Goal: Task Accomplishment & Management: Complete application form

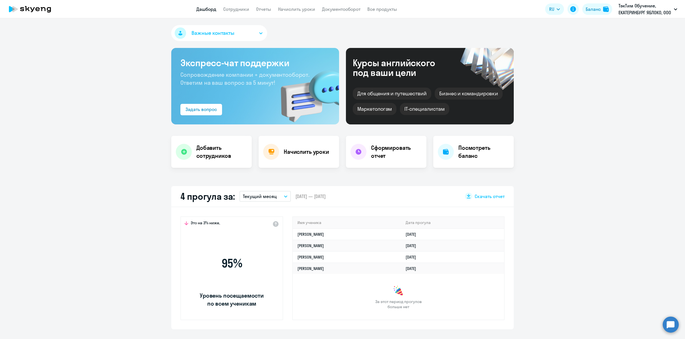
select select "30"
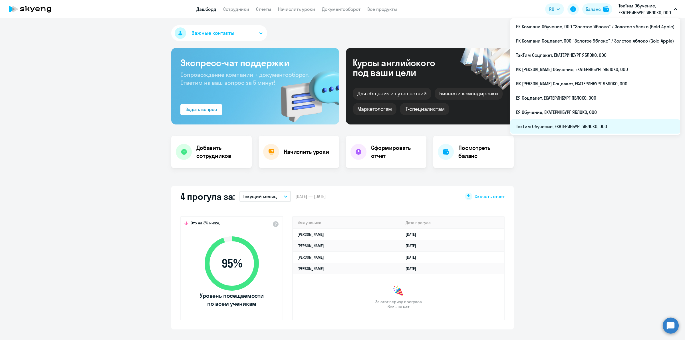
click at [596, 122] on li "ТэкТим Обучение, ЕКАТЕРИНБУРГ ЯБЛОКО, ООО" at bounding box center [596, 126] width 170 height 14
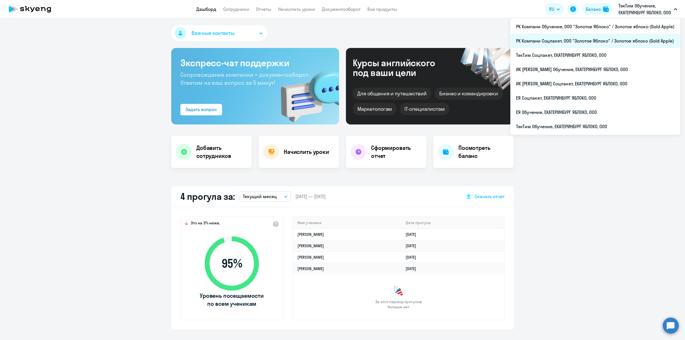
click at [623, 41] on li "РК Компани Соцпакет, ООО "Золотое Яблоко" / Золотое яблоко (Gold Apple)" at bounding box center [596, 41] width 170 height 14
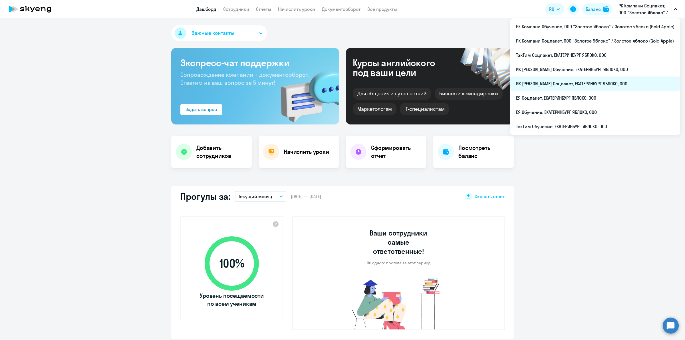
select select "30"
click at [604, 84] on li "ИК [PERSON_NAME] Соцпакет, ЕКАТЕРИНБУРГ ЯБЛОКО, ООО" at bounding box center [596, 84] width 170 height 14
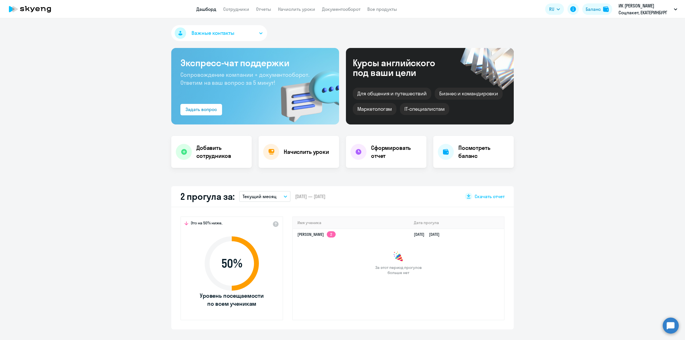
select select "30"
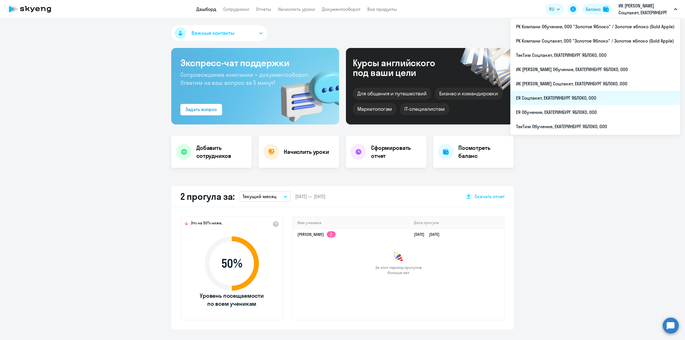
click at [601, 100] on li "ЕЯ Соцпакет, ЕКАТЕРИНБУРГ ЯБЛОКО, ООО" at bounding box center [596, 98] width 170 height 14
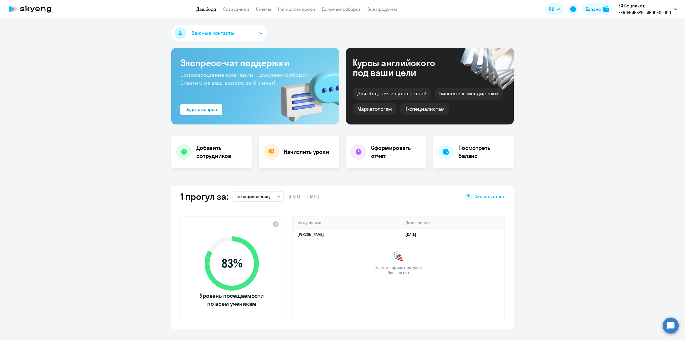
scroll to position [107, 0]
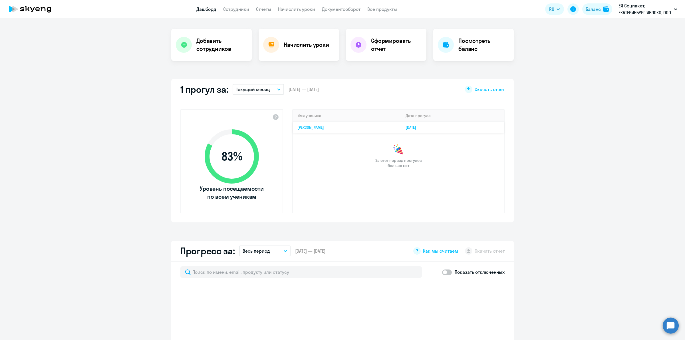
click at [456, 129] on td "[DATE]" at bounding box center [452, 127] width 103 height 11
select select "30"
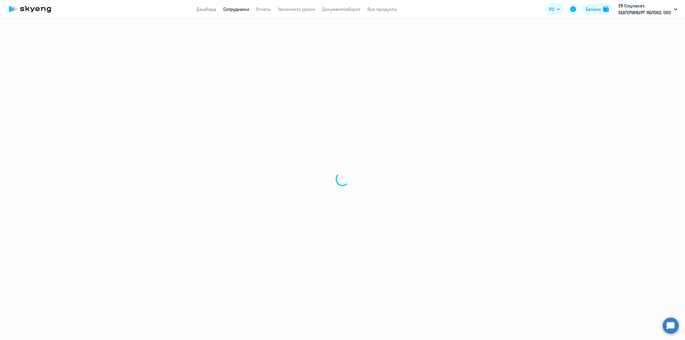
select select "english"
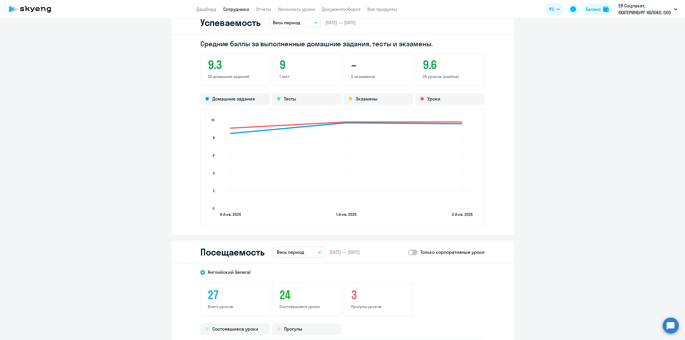
scroll to position [500, 0]
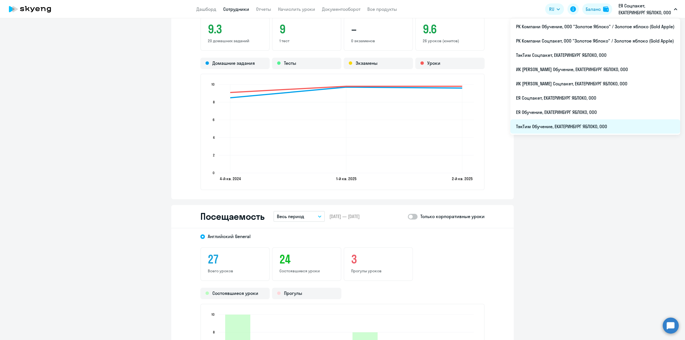
click at [608, 127] on li "ТэкТим Обучение, ЕКАТЕРИНБУРГ ЯБЛОКО, ООО" at bounding box center [596, 126] width 170 height 14
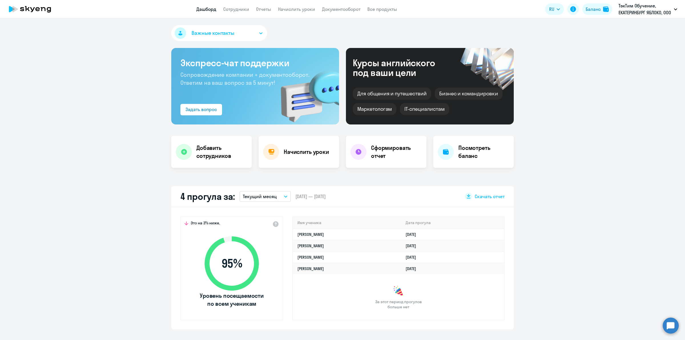
select select "30"
click at [244, 9] on link "Сотрудники" at bounding box center [236, 9] width 26 height 6
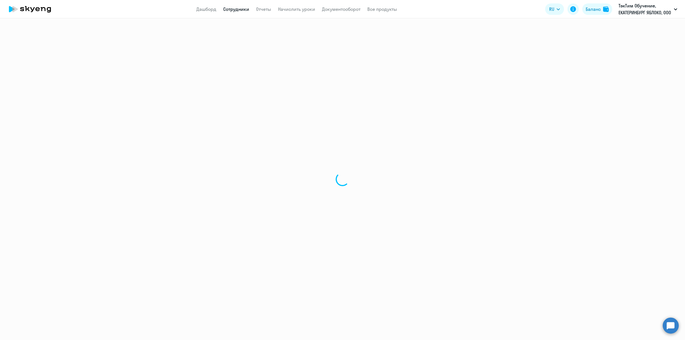
select select "30"
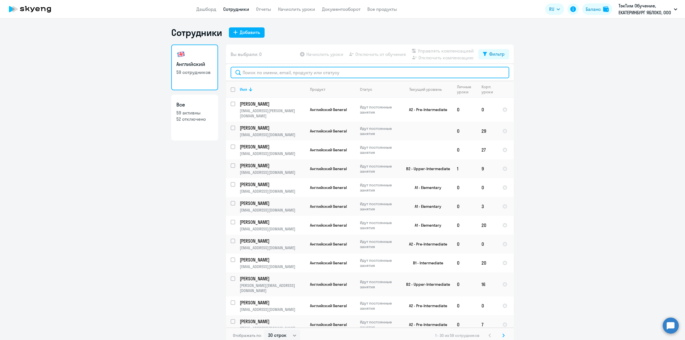
click at [346, 72] on input "text" at bounding box center [370, 72] width 279 height 11
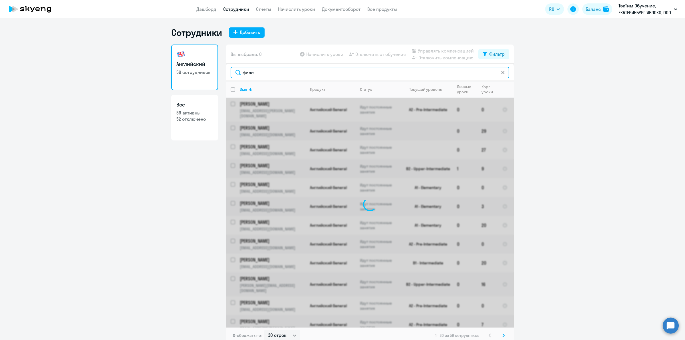
type input "филет"
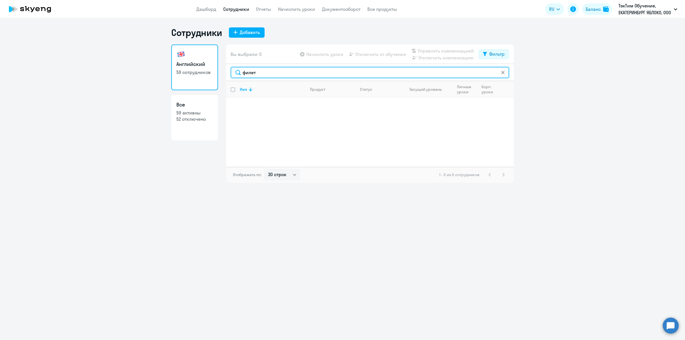
drag, startPoint x: 267, startPoint y: 71, endPoint x: 231, endPoint y: 71, distance: 36.0
click at [231, 71] on input "филет" at bounding box center [370, 72] width 279 height 11
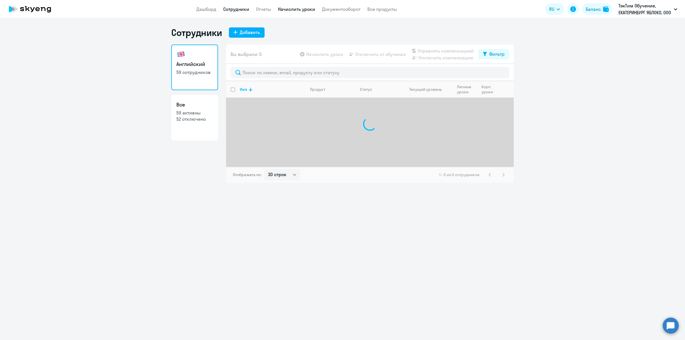
click at [302, 7] on link "Начислить уроки" at bounding box center [296, 9] width 37 height 6
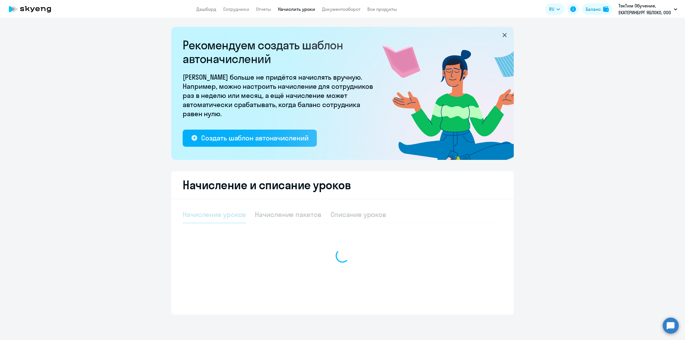
select select "10"
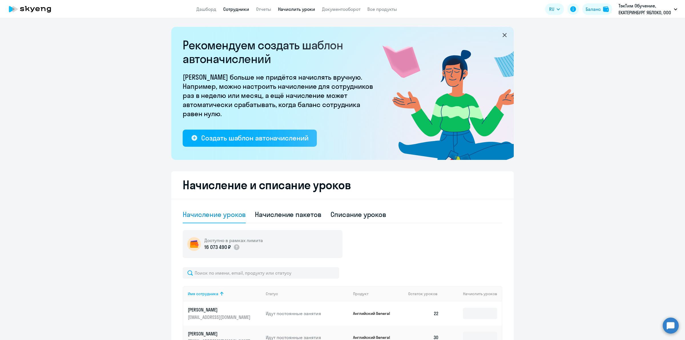
click at [242, 11] on link "Сотрудники" at bounding box center [236, 9] width 26 height 6
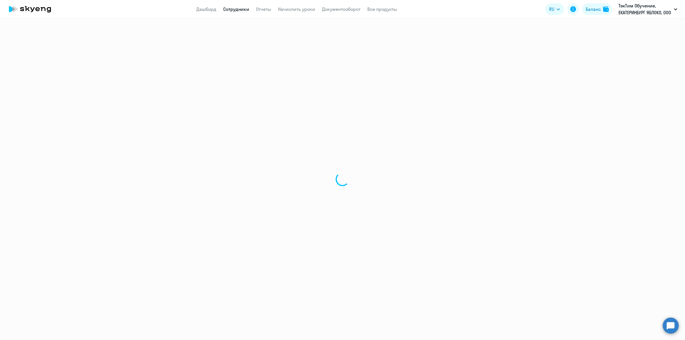
select select "30"
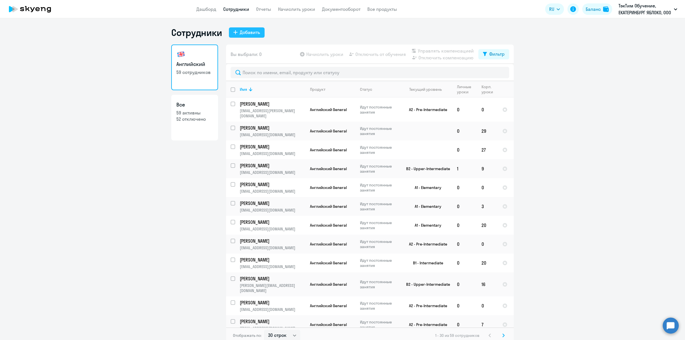
click at [251, 29] on div "Добавить" at bounding box center [250, 32] width 20 height 7
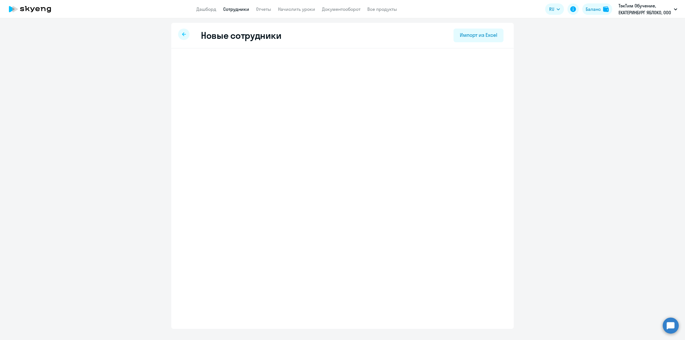
select select "english_adult_not_native_speaker"
select select "5"
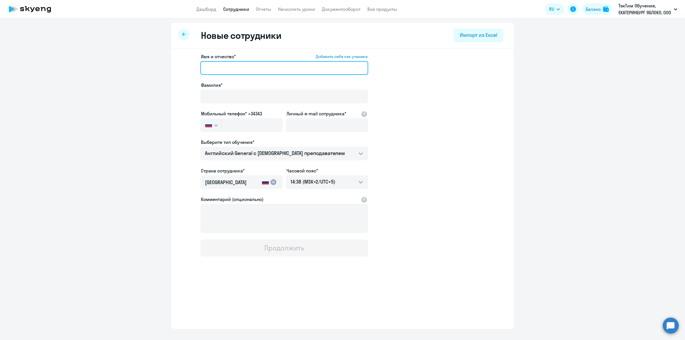
click at [258, 71] on input "Имя и отчество* Добавить себя как ученика" at bounding box center [285, 68] width 168 height 14
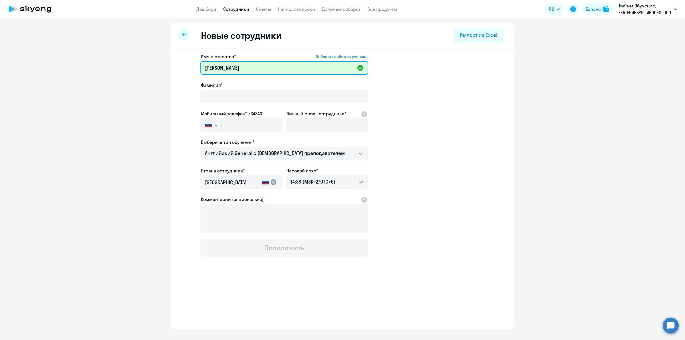
drag, startPoint x: 197, startPoint y: 69, endPoint x: 182, endPoint y: 69, distance: 15.4
click at [182, 69] on app-new-student-form "Имя и отчество* Добавить себя как ученика [PERSON_NAME]* Мобильный телефон* +34…" at bounding box center [343, 155] width 324 height 204
type input "[PERSON_NAME]"
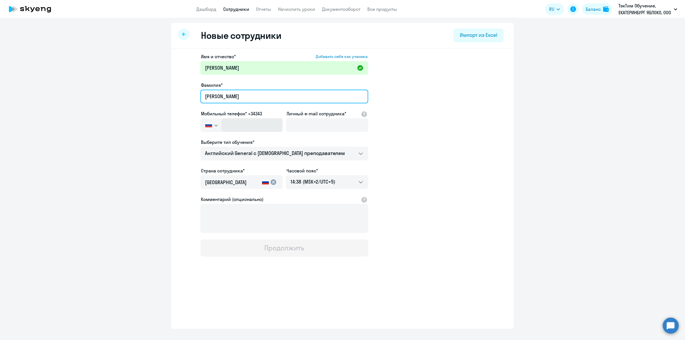
type input "[PERSON_NAME]"
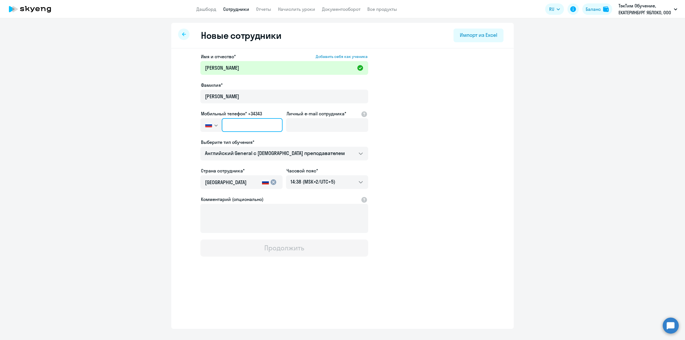
click at [256, 122] on input "text" at bounding box center [252, 125] width 61 height 14
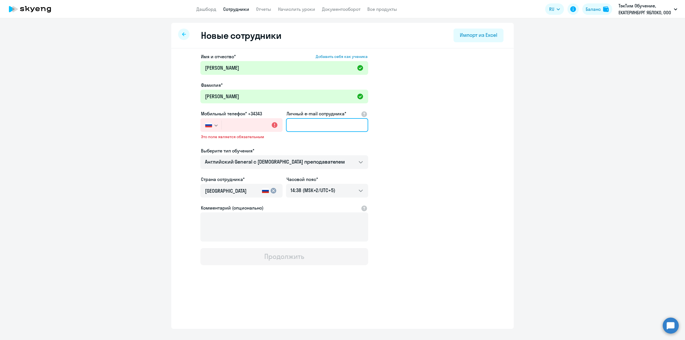
click at [321, 125] on input "Личный e-mail сотрудника*" at bounding box center [327, 125] width 82 height 14
click at [254, 126] on input "text" at bounding box center [252, 125] width 61 height 14
click at [422, 138] on app-new-student-form "Имя и отчество* Добавить себя как ученика [PERSON_NAME]* [PERSON_NAME] Мобильны…" at bounding box center [343, 159] width 324 height 212
